Goal: Task Accomplishment & Management: Use online tool/utility

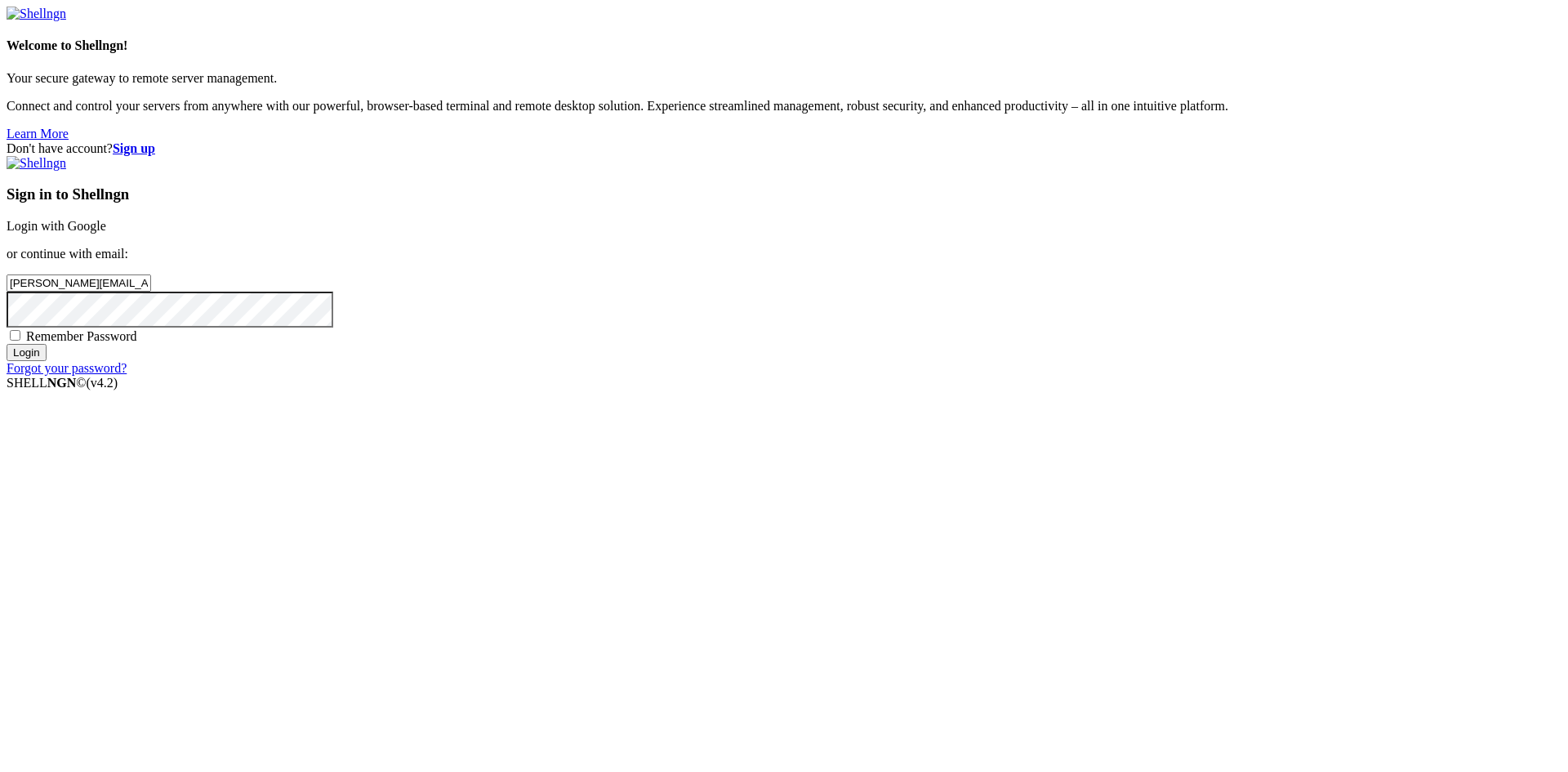
click at [47, 361] on input "Login" at bounding box center [26, 352] width 40 height 17
click at [137, 343] on span "Remember Password" at bounding box center [82, 337] width 111 height 14
click at [20, 340] on input "Remember Password" at bounding box center [15, 335] width 11 height 11
checkbox input "true"
click at [47, 375] on input "Login" at bounding box center [26, 367] width 40 height 17
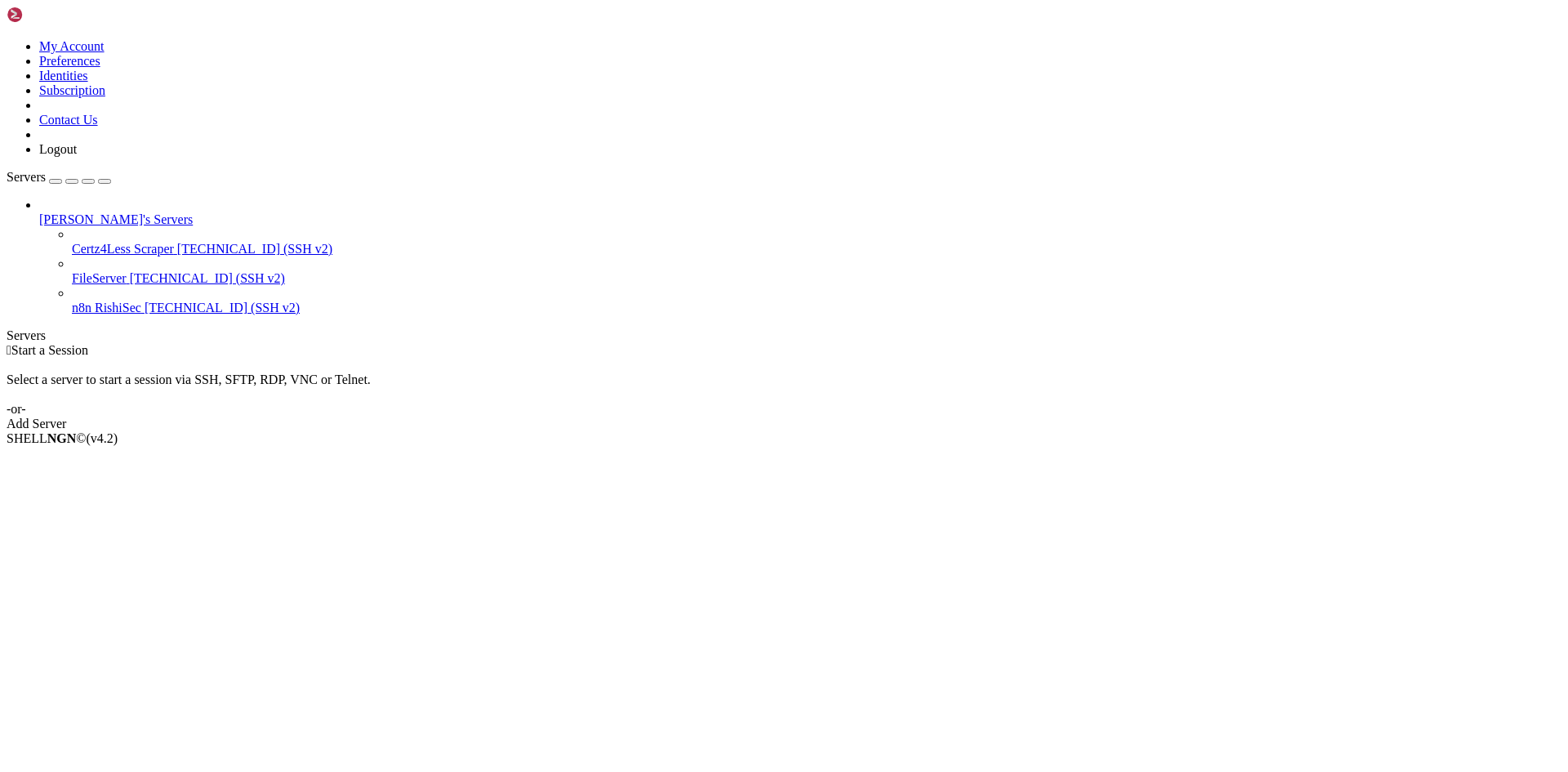
click at [145, 300] on span "[TECHNICAL_ID] (SSH v2)" at bounding box center [223, 307] width 155 height 14
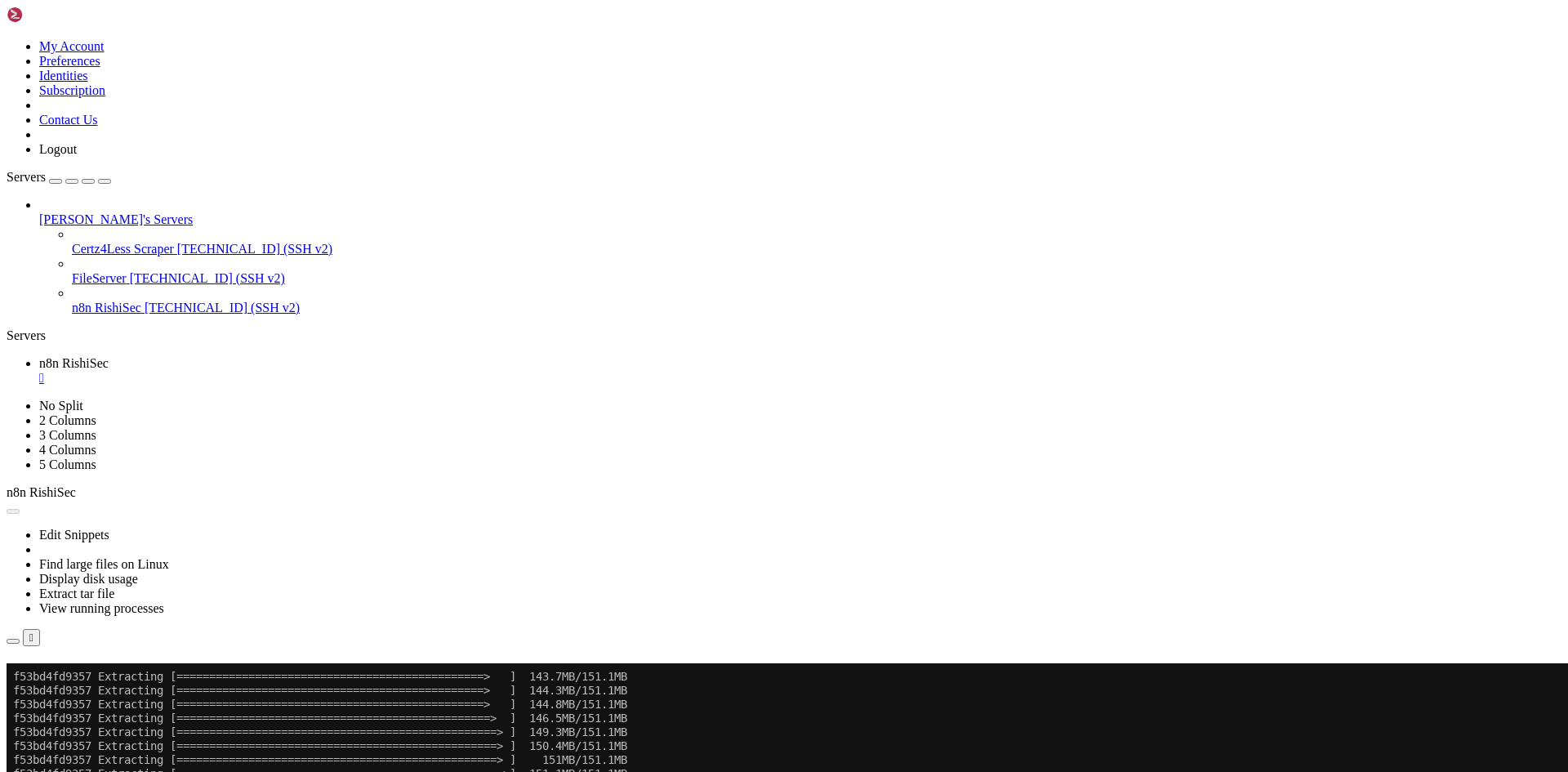
scroll to position [7371, 0]
